Goal: Task Accomplishment & Management: Manage account settings

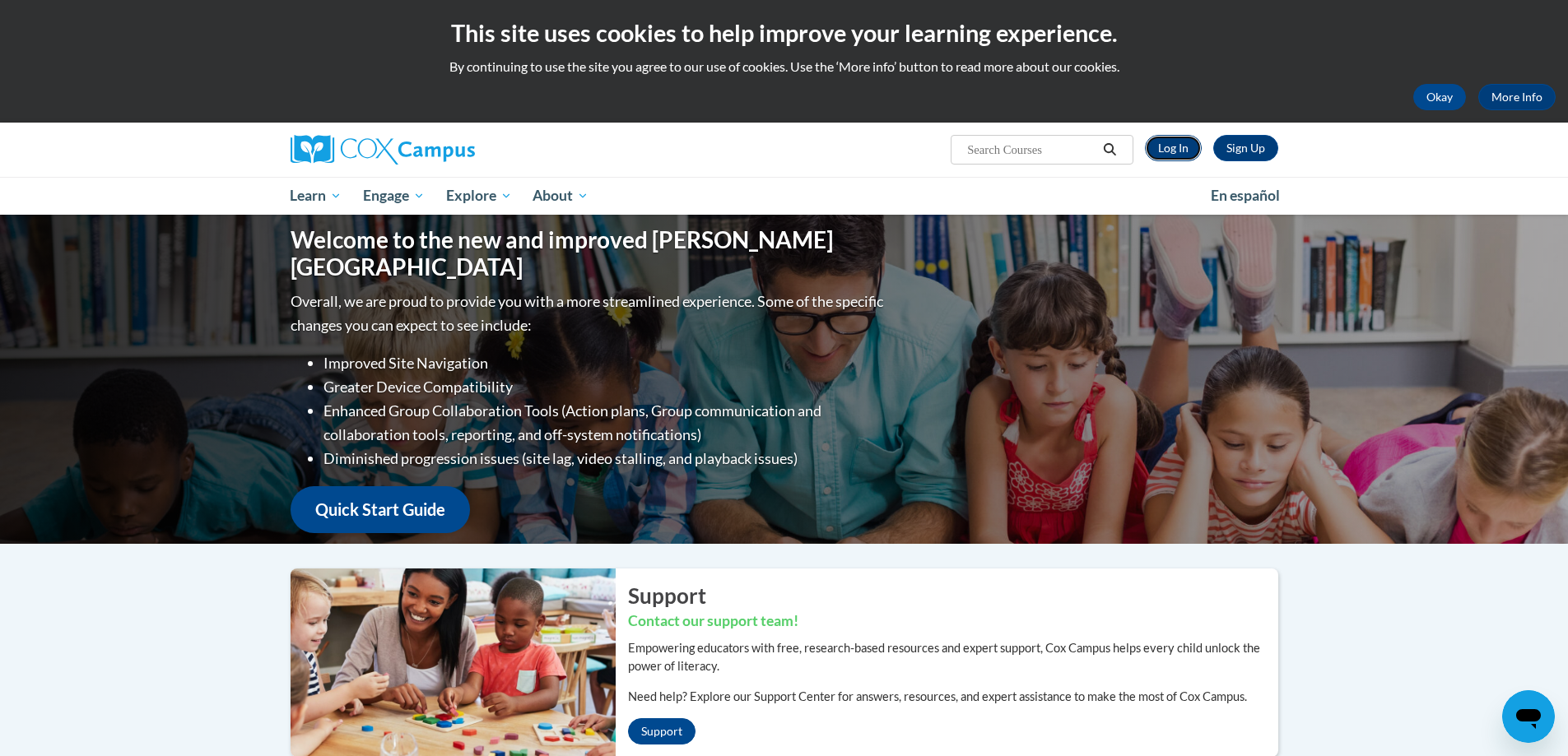
click at [1168, 154] on link "Log In" at bounding box center [1173, 147] width 57 height 27
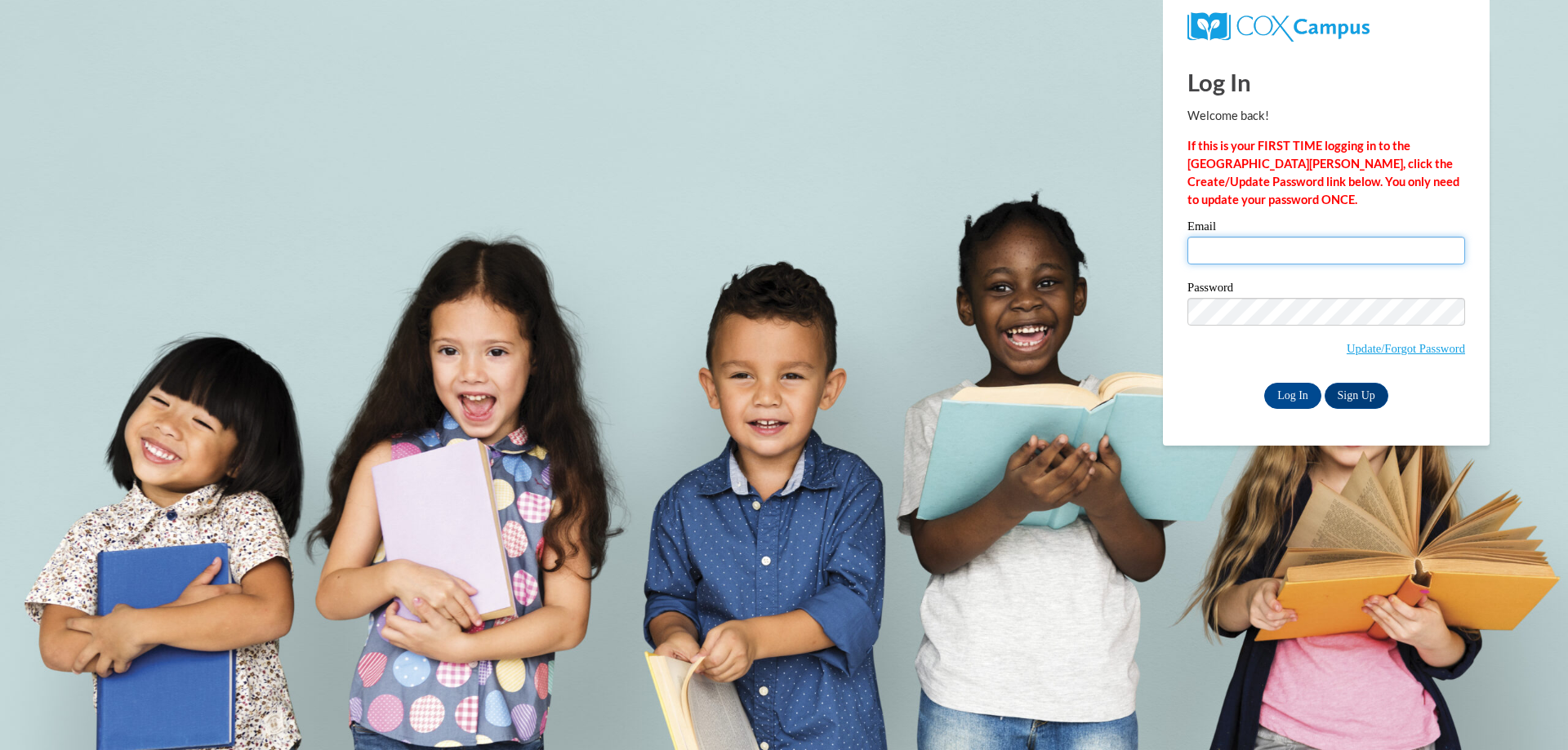
click at [1347, 253] on input "Email" at bounding box center [1326, 251] width 278 height 28
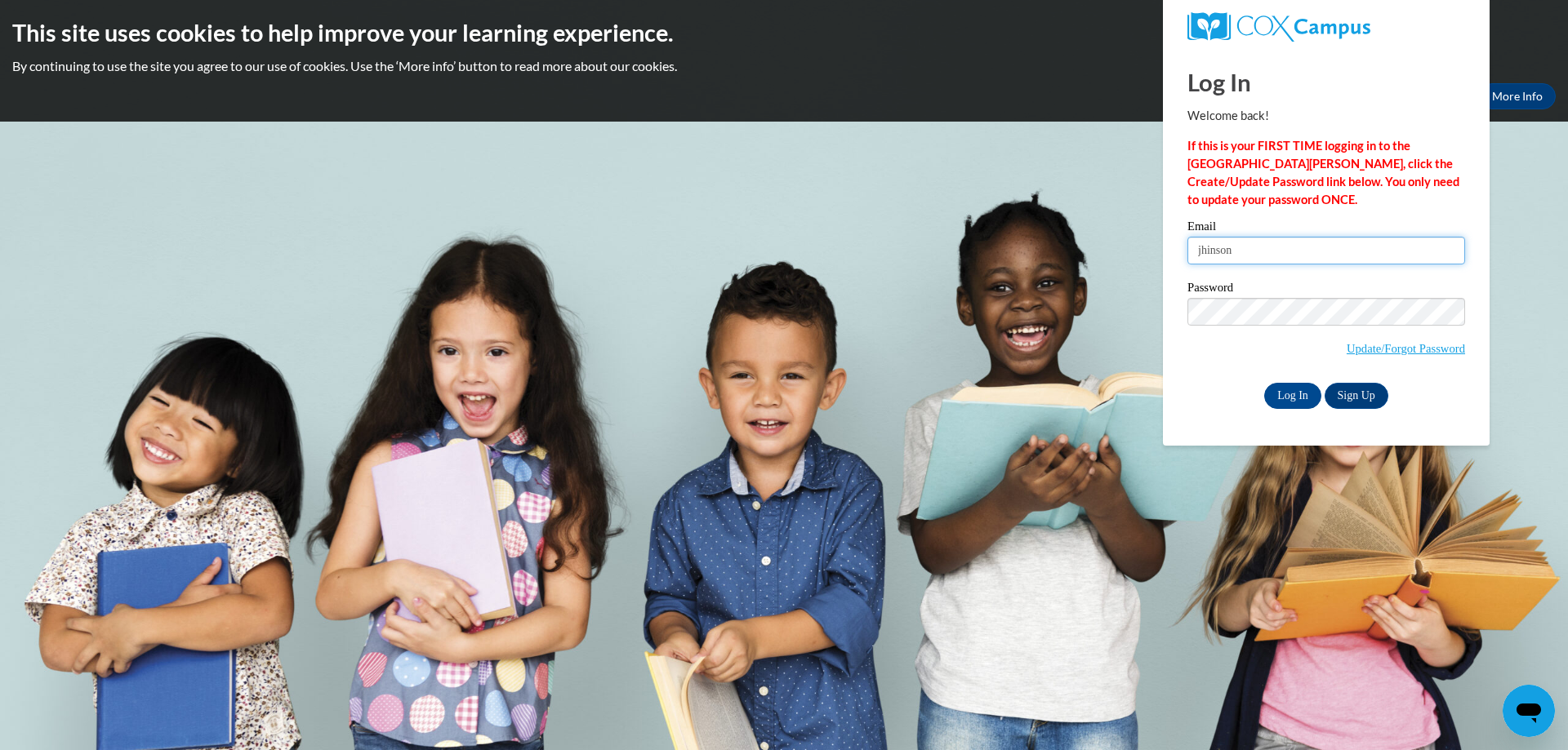
type input "jhinson"
click at [1284, 244] on input "jhinson" at bounding box center [1326, 251] width 278 height 28
drag, startPoint x: 1272, startPoint y: 247, endPoint x: 900, endPoint y: 247, distance: 372.0
click at [904, 250] on body "This site uses cookies to help improve your learning experience. By continuing …" at bounding box center [784, 375] width 1568 height 750
type input "hinsonjayden774@gmail.com"
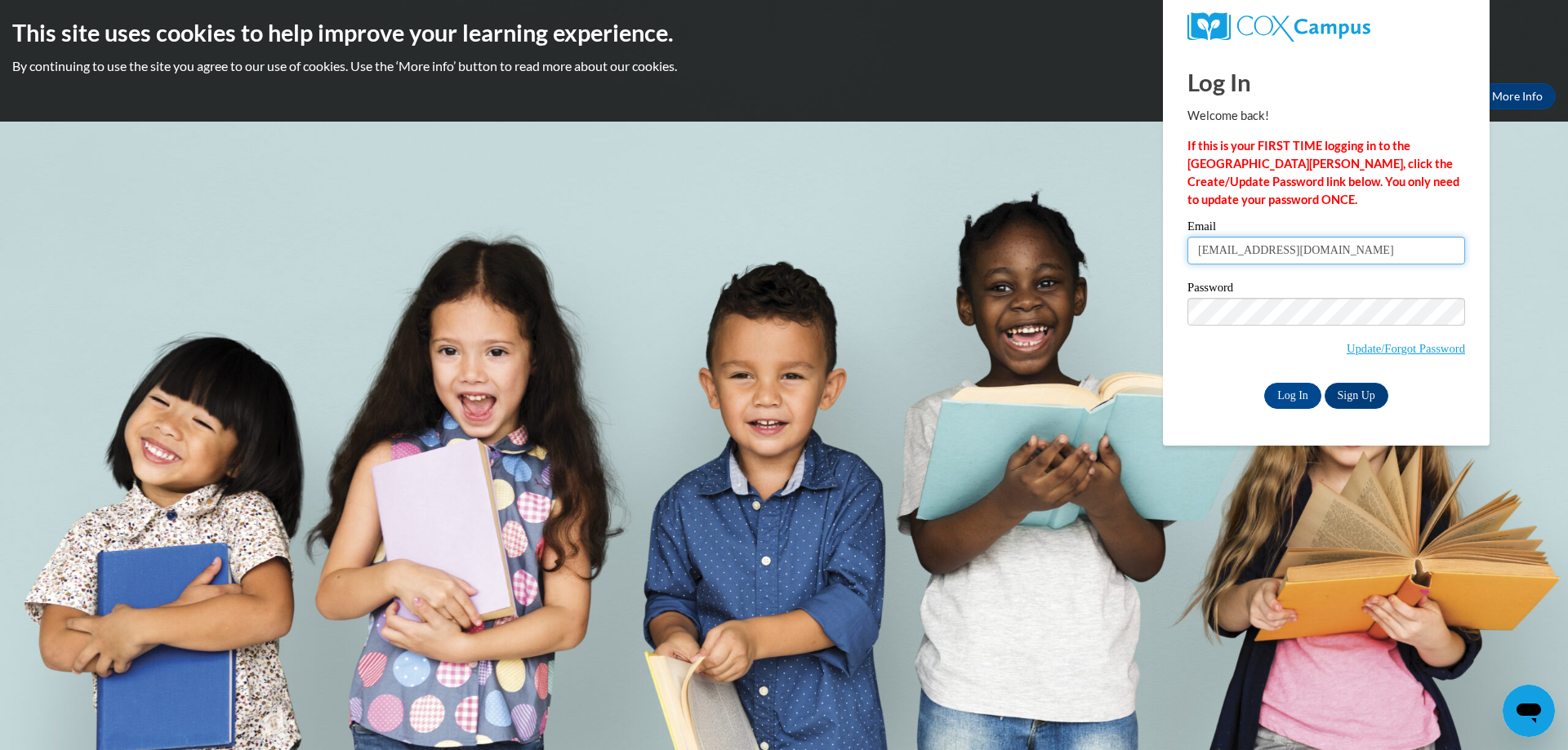
click at [1265, 383] on input "Log In" at bounding box center [1293, 396] width 57 height 26
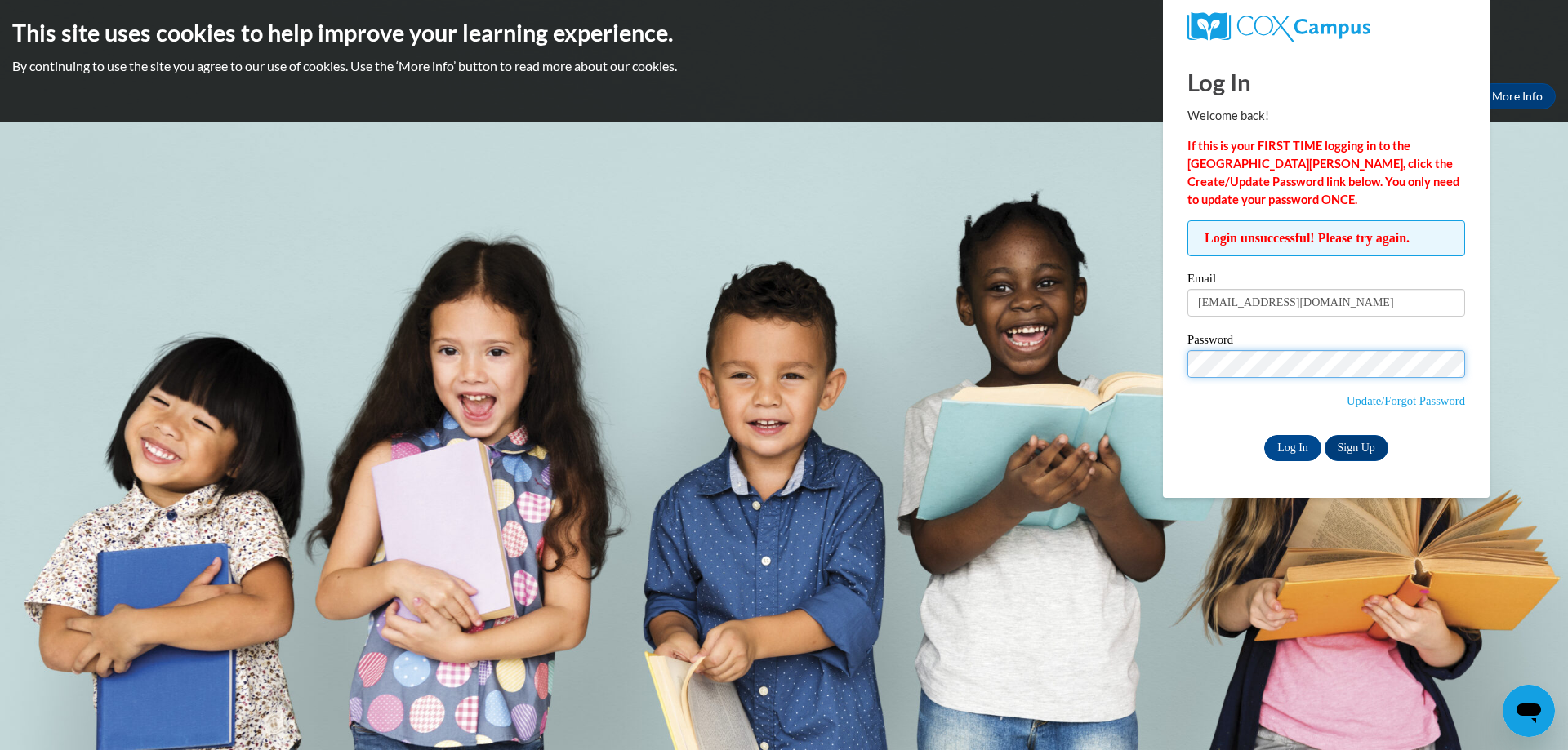
click at [1265, 435] on input "Log In" at bounding box center [1293, 448] width 57 height 26
